Goal: Task Accomplishment & Management: Manage account settings

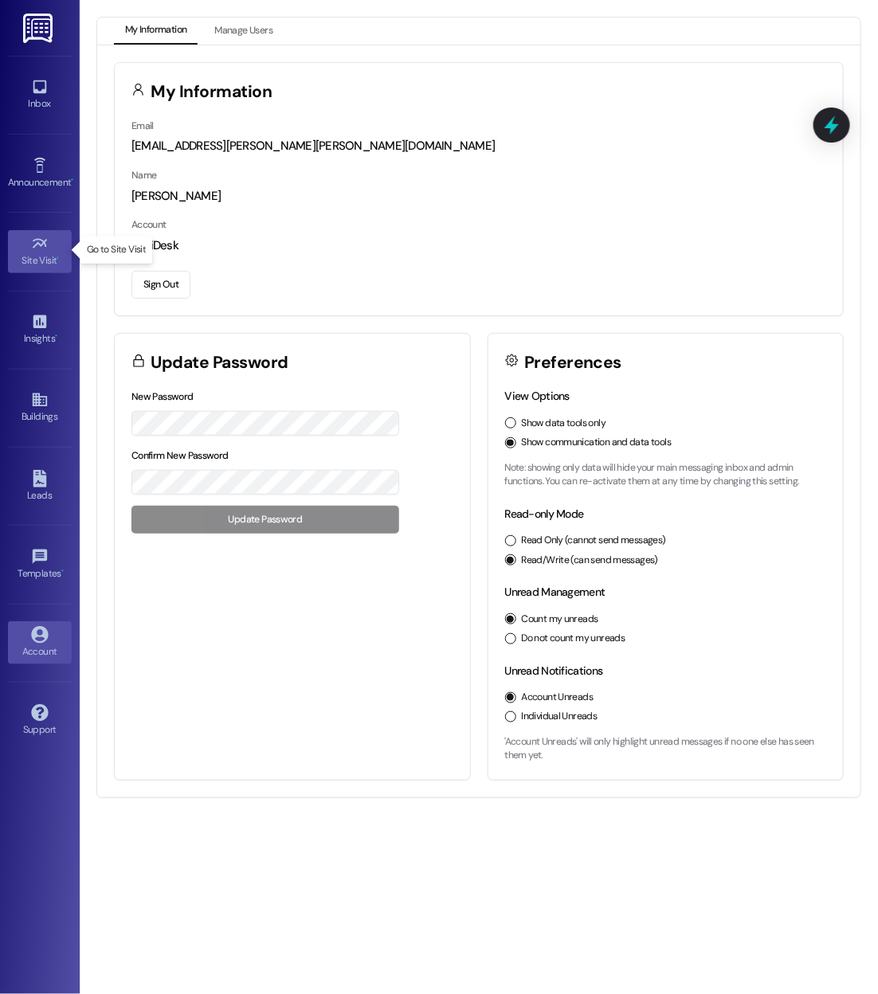
click at [37, 266] on div "Site Visit •" at bounding box center [40, 261] width 80 height 16
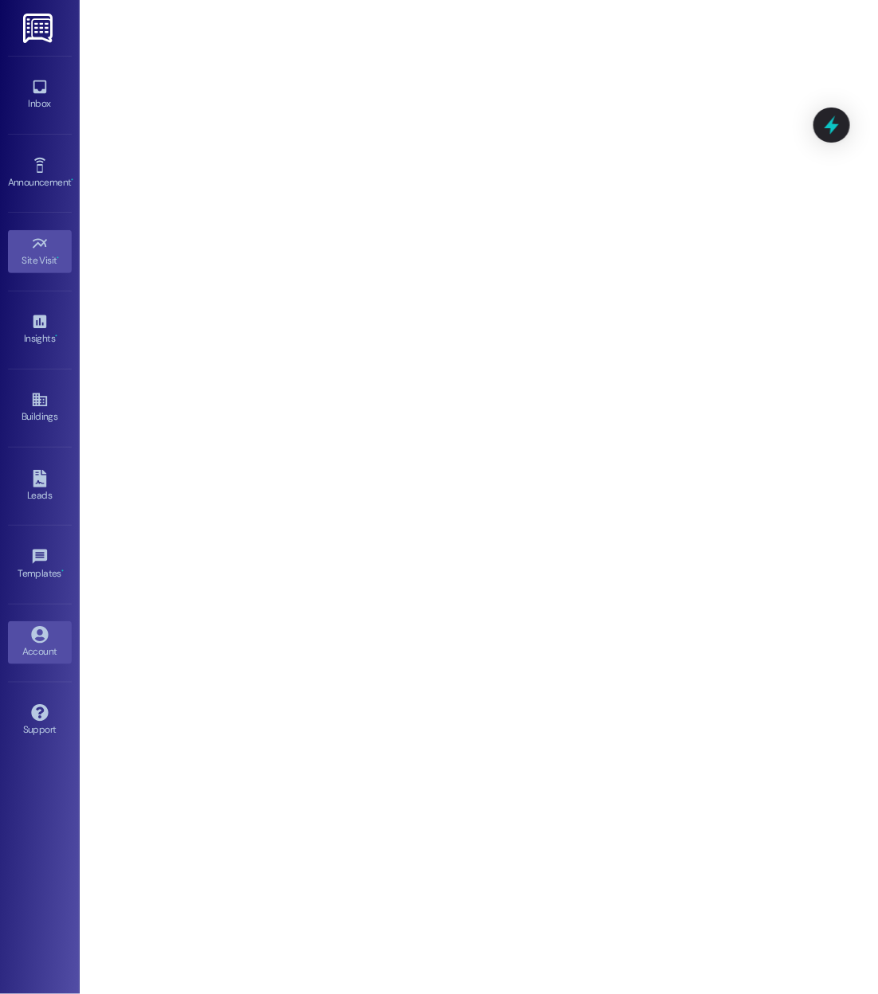
click at [44, 632] on icon at bounding box center [39, 634] width 17 height 17
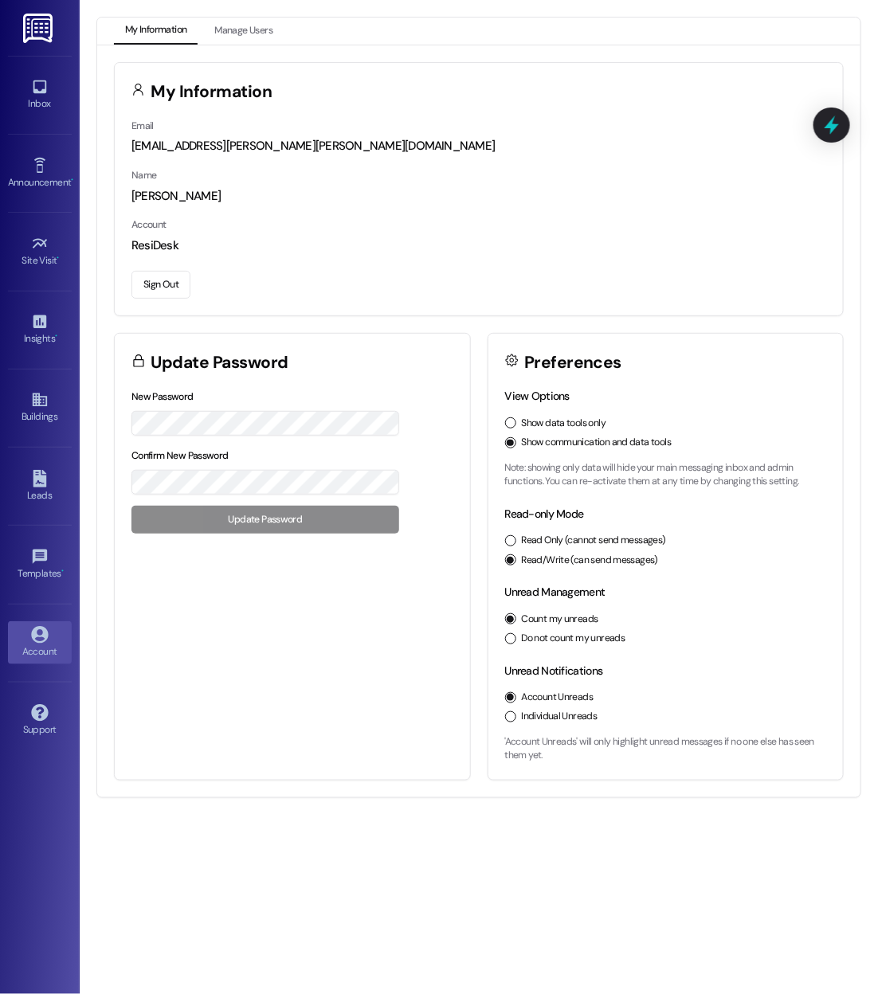
click at [159, 282] on button "Sign Out" at bounding box center [160, 285] width 59 height 28
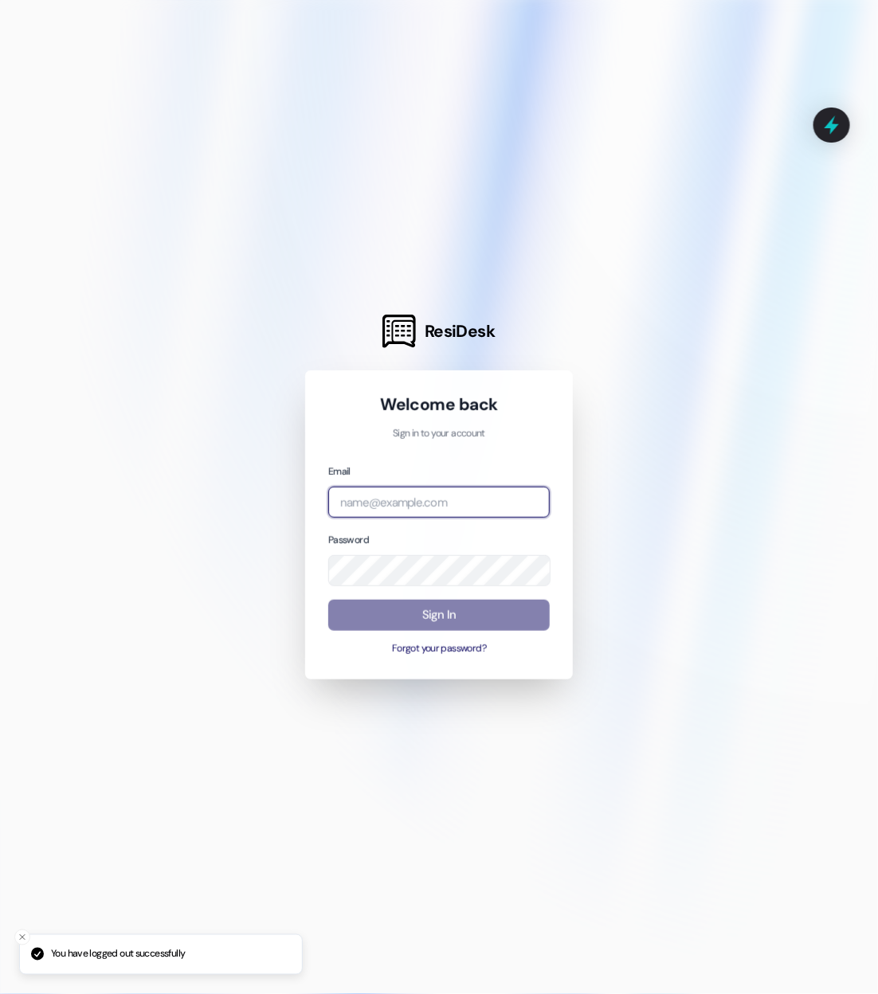
click at [425, 508] on input "email" at bounding box center [438, 502] width 221 height 31
type input "[EMAIL_ADDRESS][DOMAIN_NAME]"
